Goal: Task Accomplishment & Management: Complete application form

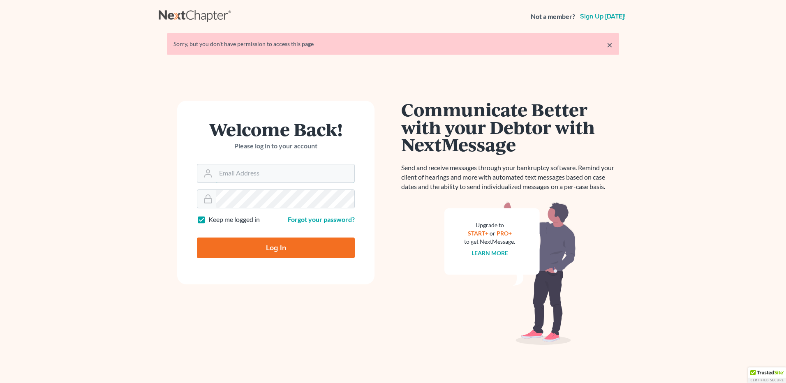
type input "amy@northgabankruptcy.com"
click at [268, 250] on input "Log In" at bounding box center [276, 248] width 158 height 21
type input "Thinking..."
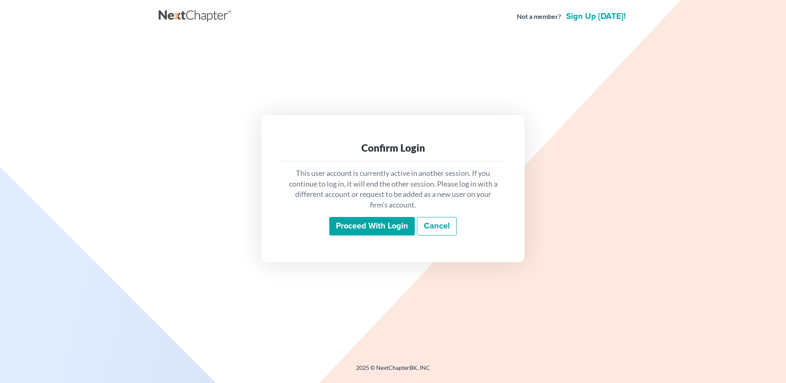
click at [362, 226] on input "Proceed with login" at bounding box center [371, 226] width 85 height 19
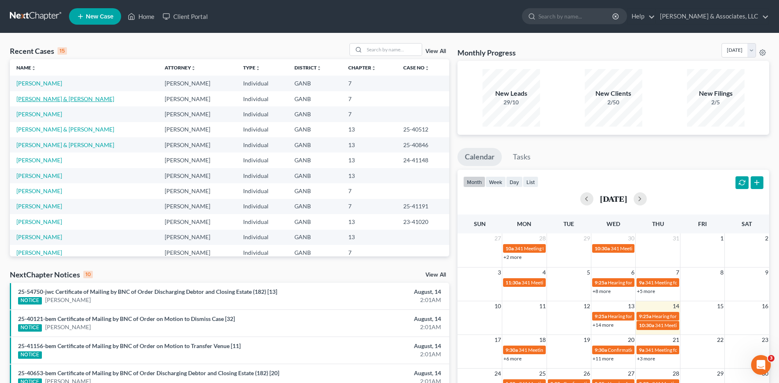
click at [58, 97] on link "[PERSON_NAME] & [PERSON_NAME]" at bounding box center [65, 98] width 98 height 7
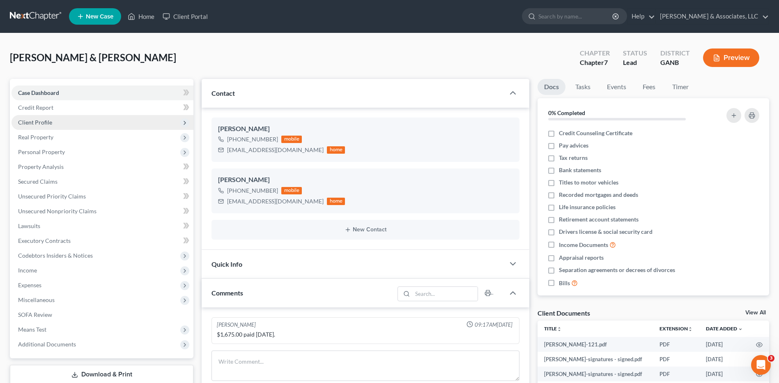
scroll to position [206, 0]
click at [145, 14] on link "Home" at bounding box center [141, 16] width 35 height 15
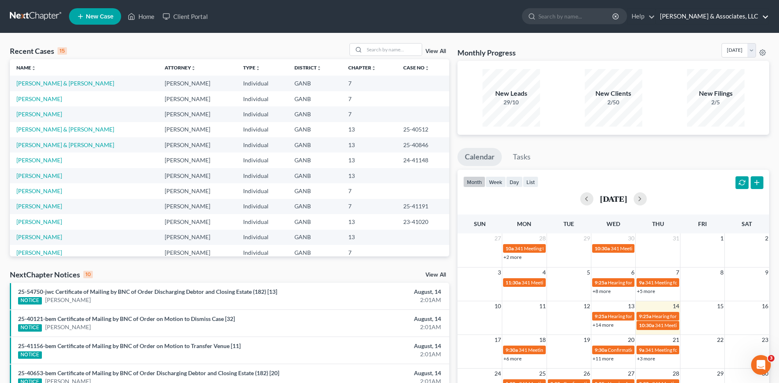
click at [766, 18] on link "[PERSON_NAME] & Associates, LLC" at bounding box center [712, 16] width 113 height 15
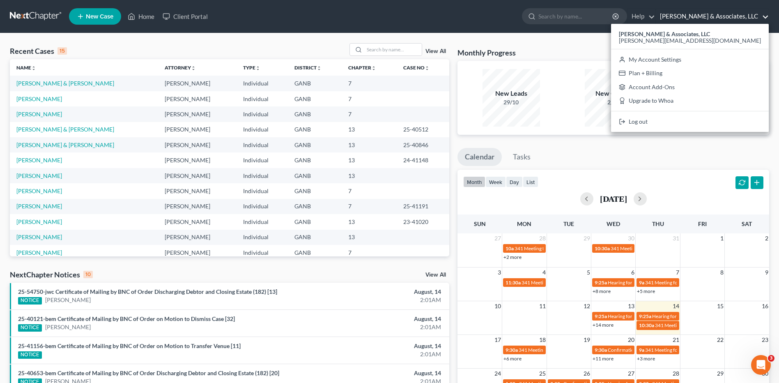
drag, startPoint x: 415, startPoint y: 16, endPoint x: 316, endPoint y: 6, distance: 100.3
click at [415, 16] on ul "New Case Home Client Portal - No Result - See all results Or Press Enter... Hel…" at bounding box center [419, 16] width 701 height 21
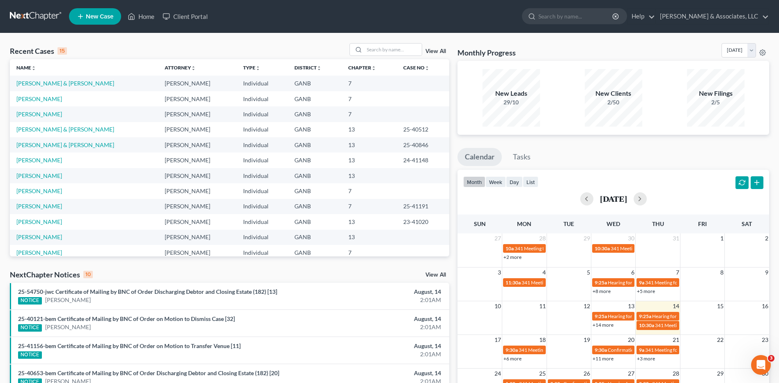
click at [277, 11] on ul "New Case Home Client Portal - No Result - See all results Or Press Enter... Hel…" at bounding box center [419, 16] width 701 height 21
click at [43, 81] on link "[PERSON_NAME]" at bounding box center [39, 83] width 46 height 7
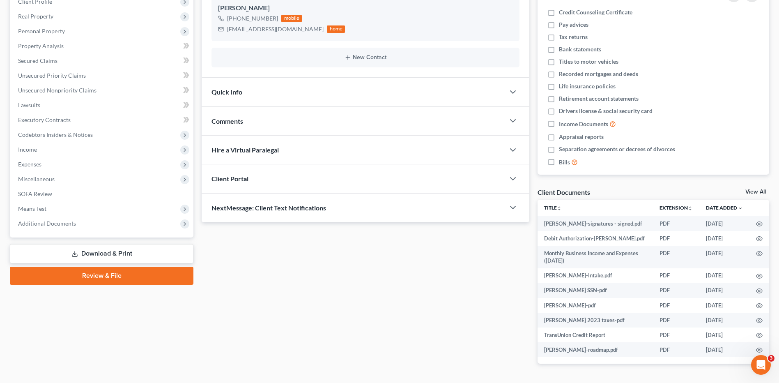
scroll to position [146, 0]
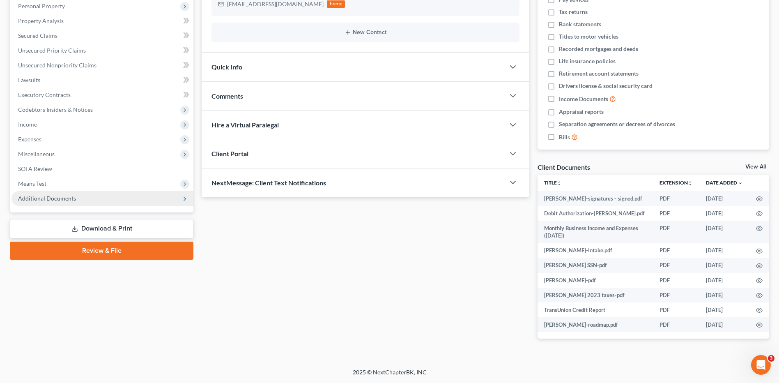
click at [54, 196] on span "Additional Documents" at bounding box center [47, 198] width 58 height 7
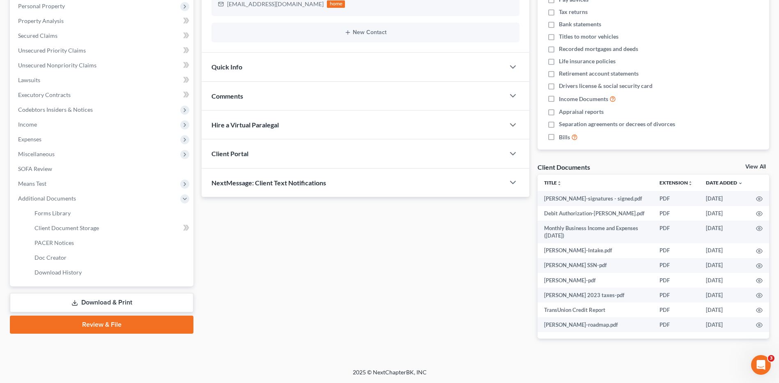
click at [134, 321] on link "Review & File" at bounding box center [102, 325] width 184 height 18
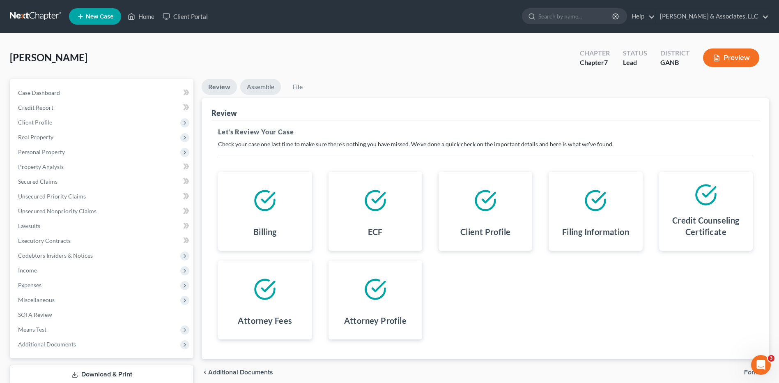
click at [266, 89] on link "Assemble" at bounding box center [260, 87] width 41 height 16
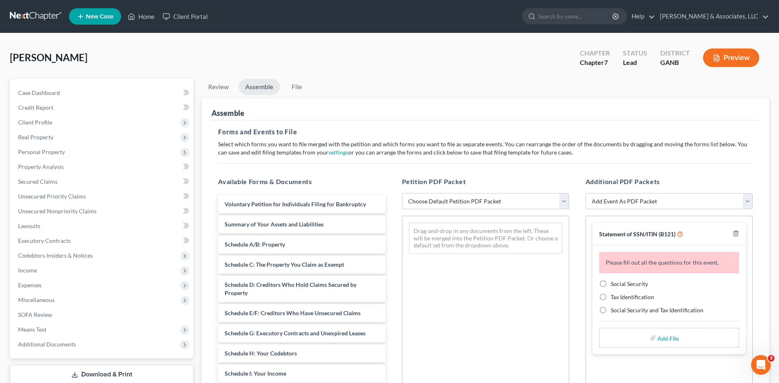
drag, startPoint x: 564, startPoint y: 205, endPoint x: 560, endPoint y: 208, distance: 4.7
click at [564, 205] on select "Choose Default Petition PDF Packet Complete Bankruptcy Petition (all forms and …" at bounding box center [485, 201] width 167 height 16
select select "0"
click at [402, 193] on select "Choose Default Petition PDF Packet Complete Bankruptcy Petition (all forms and …" at bounding box center [485, 201] width 167 height 16
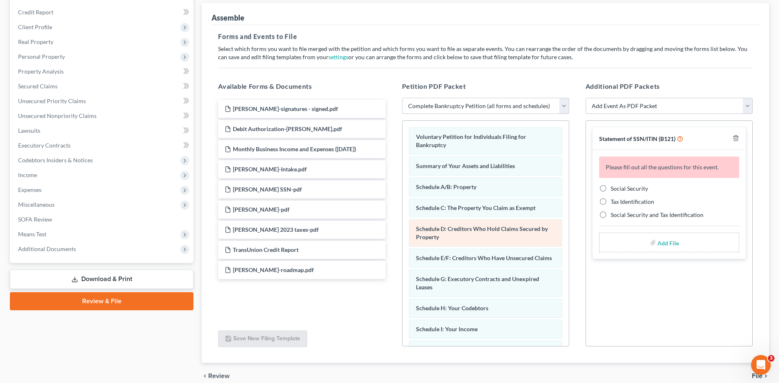
scroll to position [123, 0]
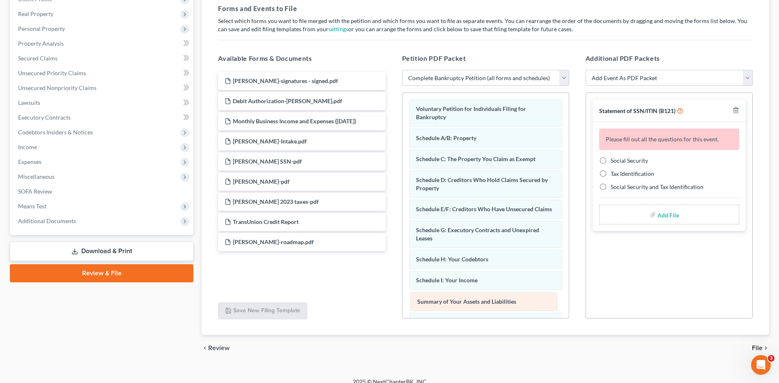
drag, startPoint x: 455, startPoint y: 140, endPoint x: 457, endPoint y: 304, distance: 163.5
click at [457, 304] on div "Summary of Your Assets and Liabilities Voluntary Petition for Individuals Filin…" at bounding box center [486, 332] width 166 height 479
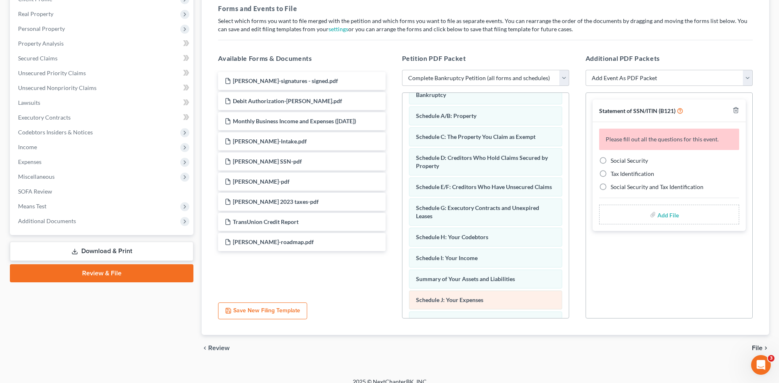
scroll to position [41, 0]
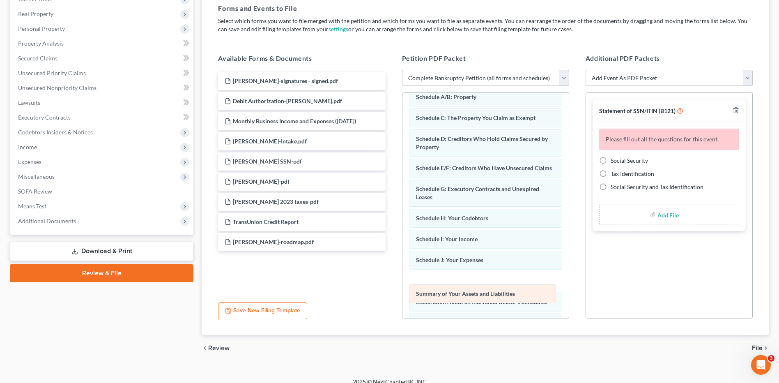
drag, startPoint x: 450, startPoint y: 270, endPoint x: 450, endPoint y: 295, distance: 25.5
click at [450, 295] on div "Summary of Your Assets and Liabilities Voluntary Petition for Individuals Filin…" at bounding box center [486, 291] width 166 height 479
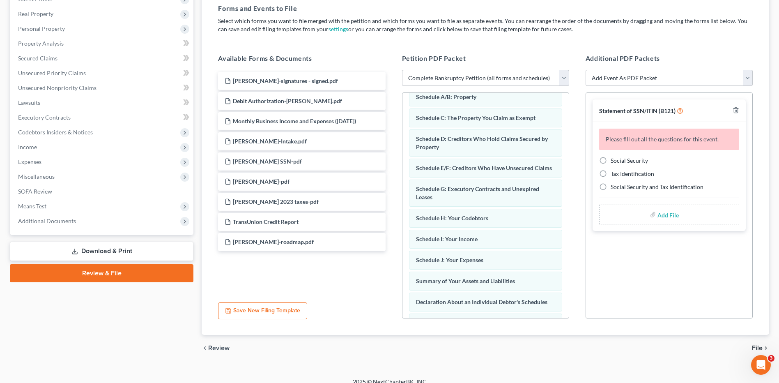
click at [611, 161] on label "Social Security" at bounding box center [629, 161] width 37 height 8
click at [614, 161] on input "Social Security" at bounding box center [616, 159] width 5 height 5
radio input "true"
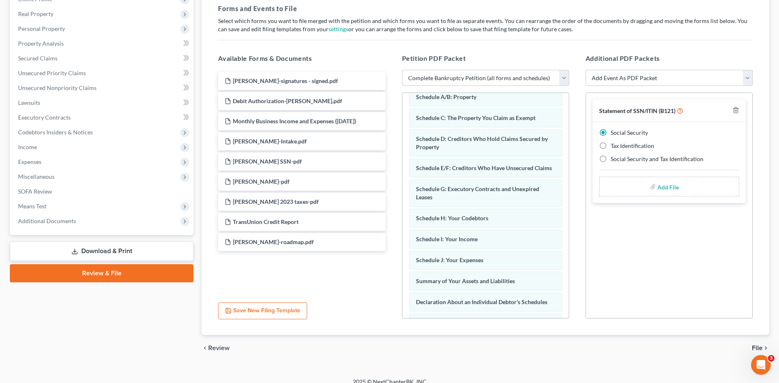
click at [666, 187] on input "file" at bounding box center [668, 186] width 20 height 15
type input "C:\fakepath\Riley.121.pdf"
click at [758, 346] on span "File" at bounding box center [757, 348] width 11 height 7
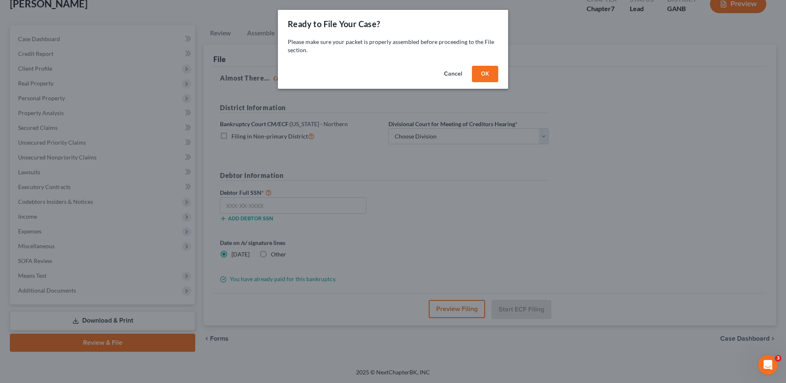
click at [492, 69] on button "OK" at bounding box center [485, 74] width 26 height 16
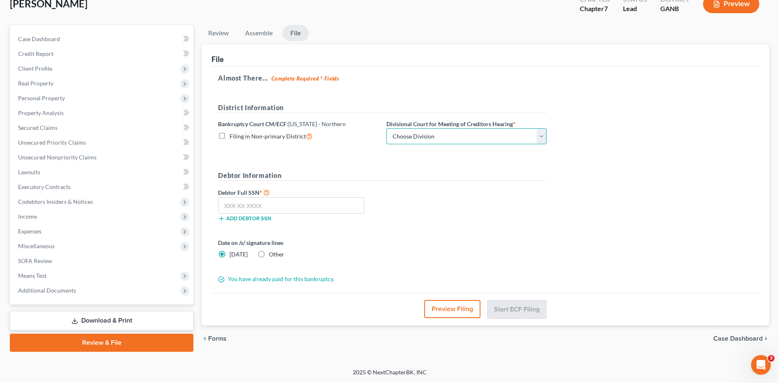
click at [544, 139] on select "Choose Division Atlanta Gainesville Newnan Rome" at bounding box center [467, 136] width 160 height 16
select select "0"
click at [387, 128] on select "Choose Division Atlanta Gainesville Newnan Rome" at bounding box center [467, 136] width 160 height 16
click at [304, 205] on input "text" at bounding box center [291, 205] width 146 height 16
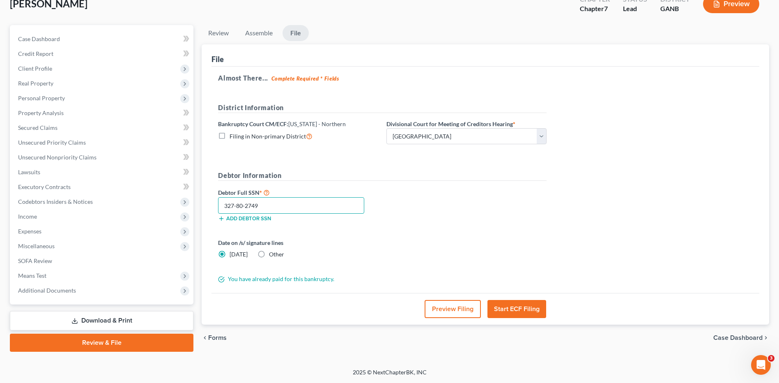
type input "327-80-2749"
click at [511, 311] on button "Start ECF Filing" at bounding box center [517, 309] width 59 height 18
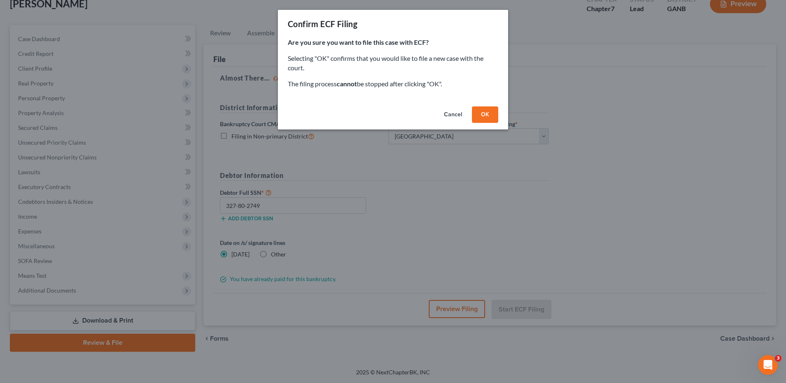
click at [488, 115] on button "OK" at bounding box center [485, 114] width 26 height 16
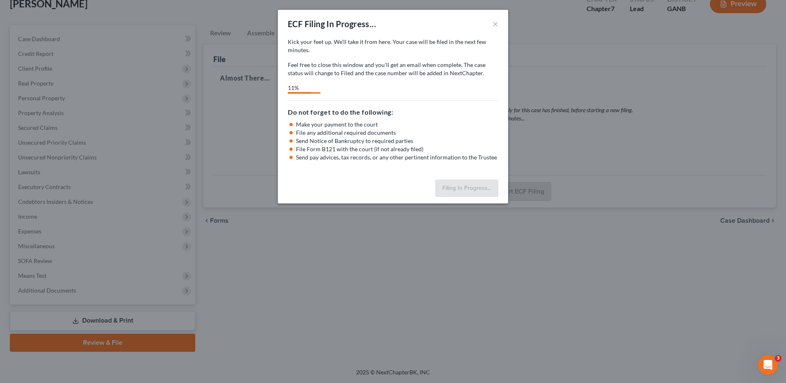
select select "0"
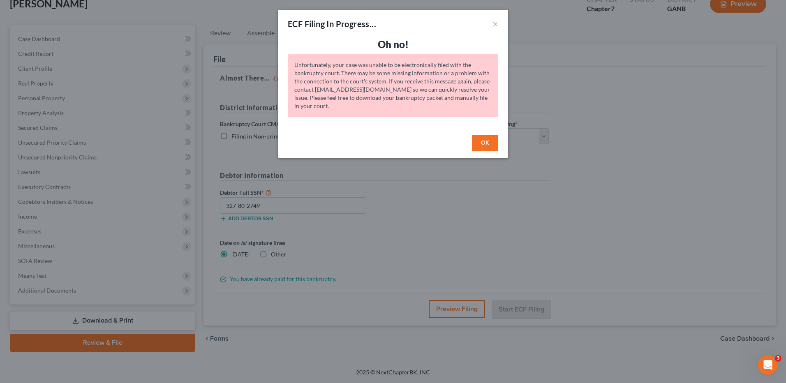
click at [494, 143] on button "OK" at bounding box center [485, 143] width 26 height 16
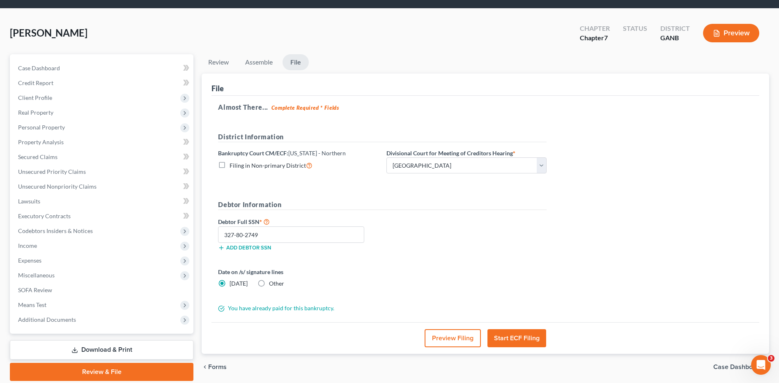
scroll to position [0, 0]
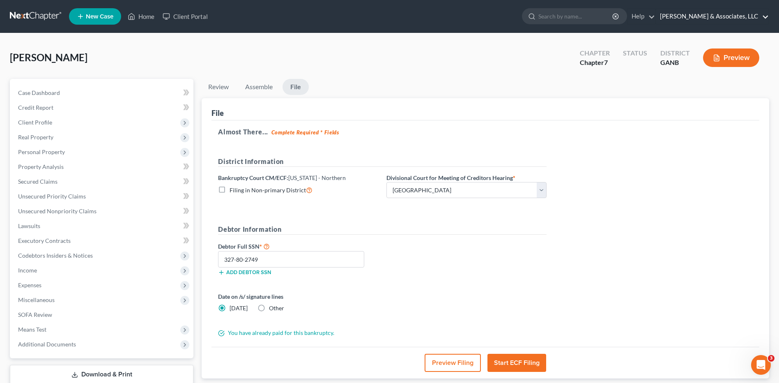
click at [766, 19] on link "[PERSON_NAME] & Associates, LLC" at bounding box center [712, 16] width 113 height 15
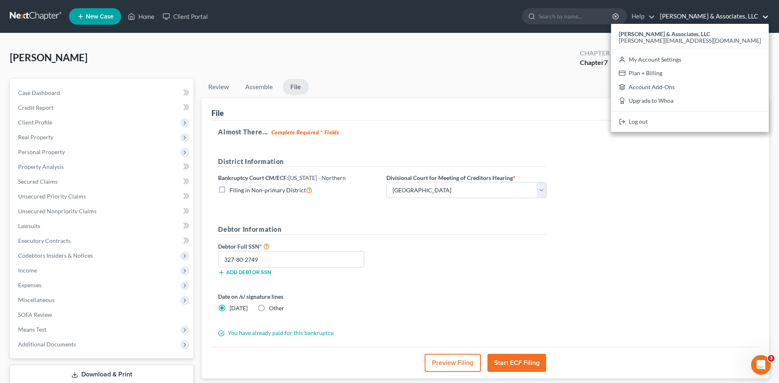
click at [418, 74] on div "Riley, Stephanie Upgraded Chapter Chapter 7 Status District GANB Preview" at bounding box center [390, 61] width 760 height 36
